Goal: Go to known website: Access a specific website the user already knows

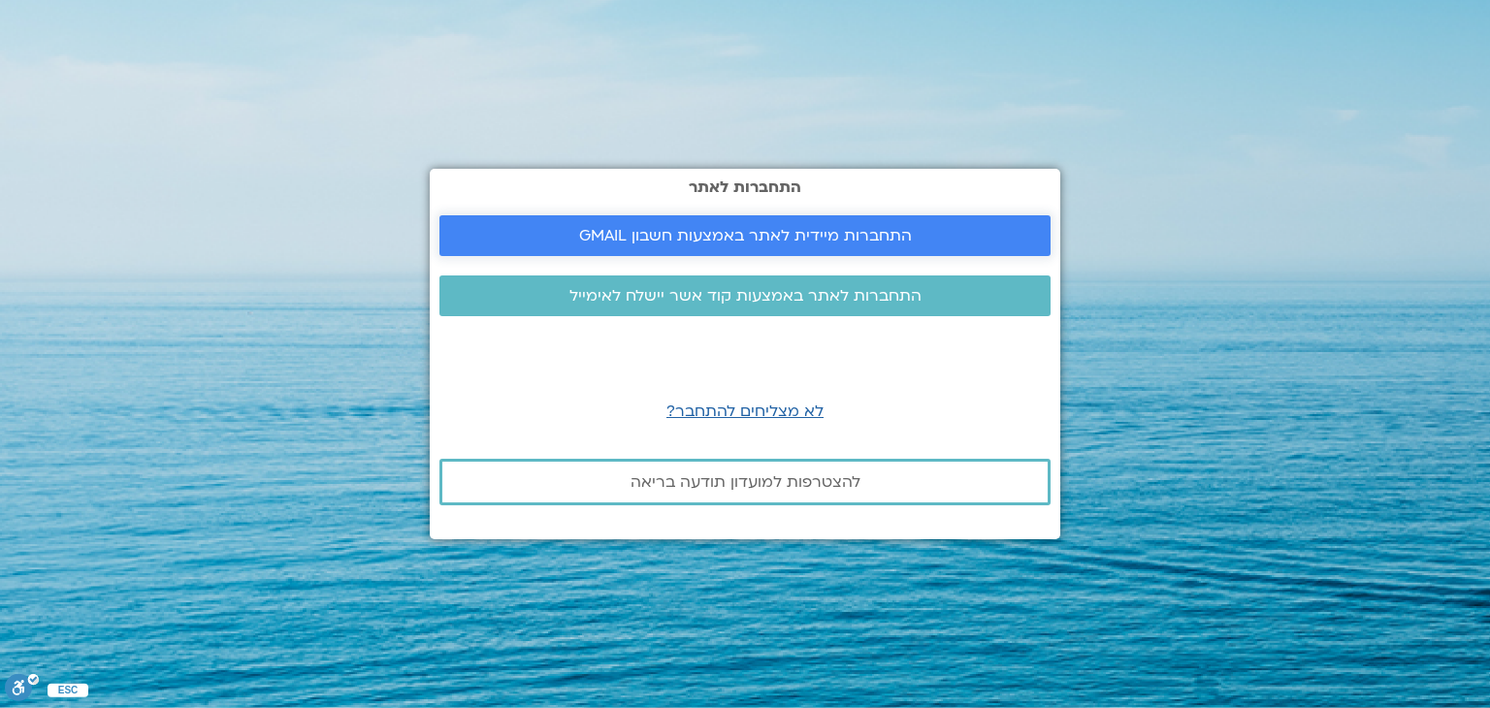
click at [694, 229] on span "התחברות מיידית לאתר באמצעות חשבון GMAIL" at bounding box center [745, 235] width 333 height 17
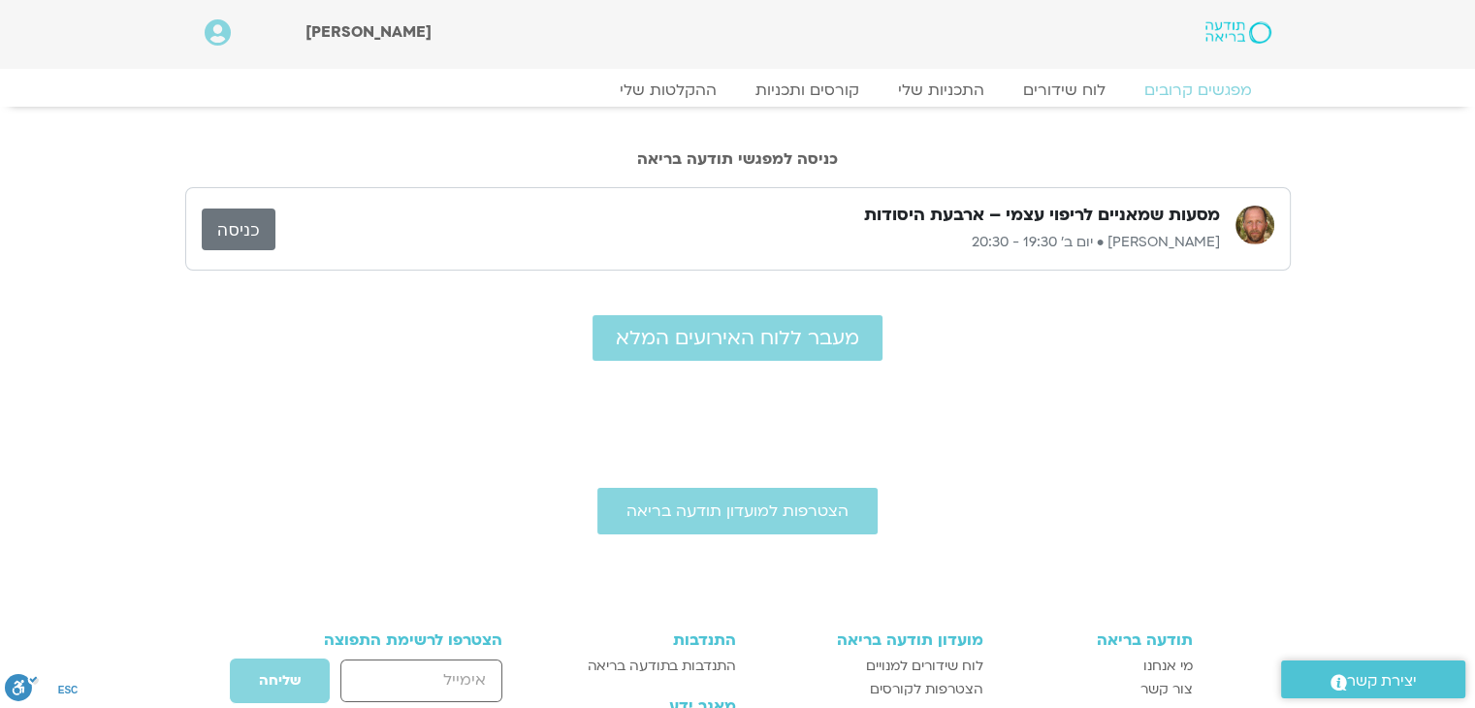
click at [240, 219] on link "כניסה" at bounding box center [239, 230] width 74 height 42
